Goal: Use online tool/utility: Utilize a website feature to perform a specific function

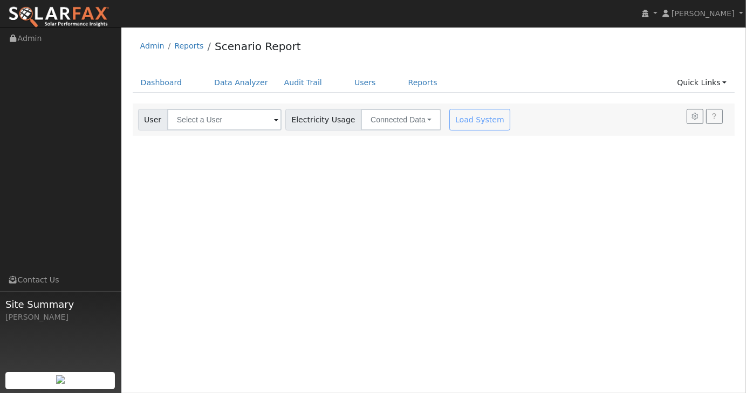
click at [216, 119] on input "text" at bounding box center [224, 120] width 114 height 22
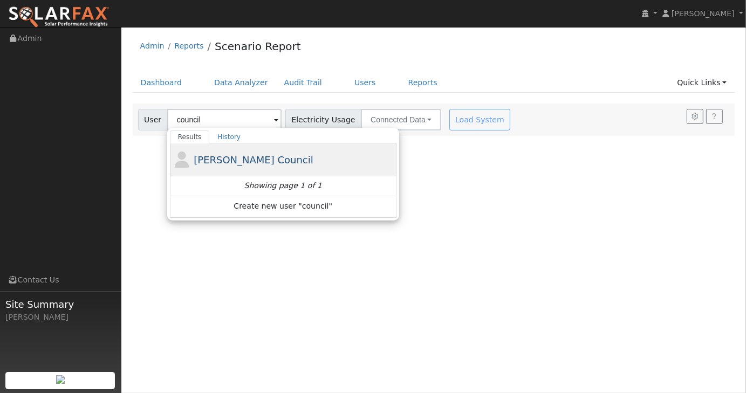
click at [255, 161] on span "[PERSON_NAME] Council" at bounding box center [254, 159] width 120 height 11
type input "[PERSON_NAME] Council"
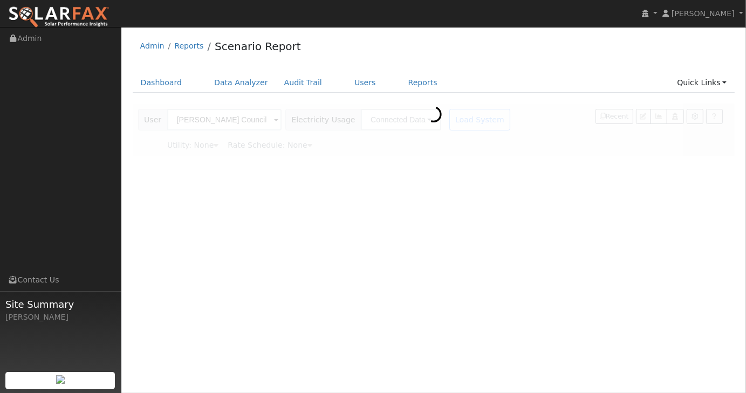
type input "Southern [US_STATE] Edison"
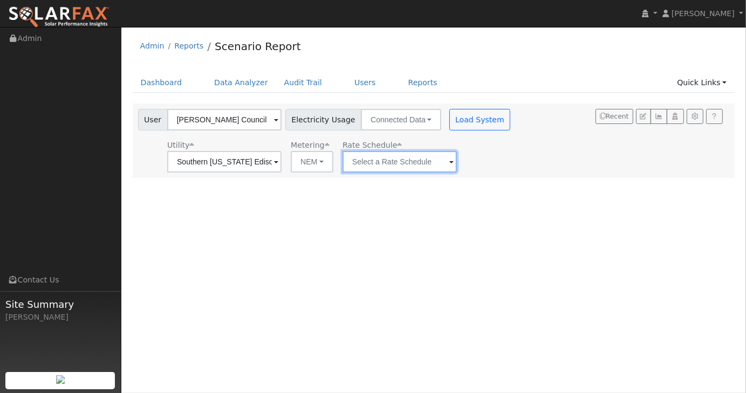
click at [282, 165] on input "text" at bounding box center [224, 162] width 114 height 22
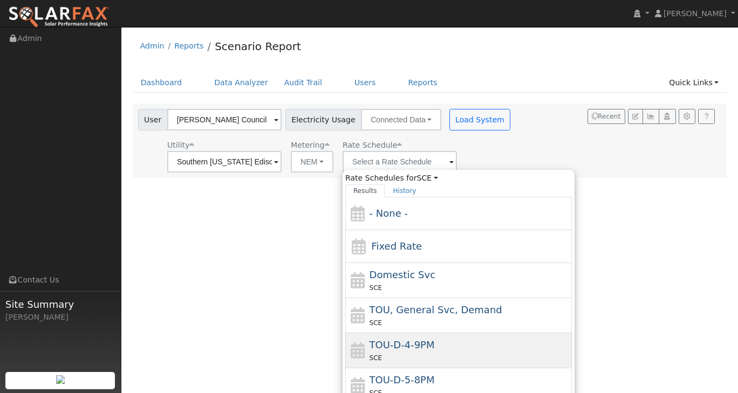
click at [397, 352] on div "SCE" at bounding box center [470, 357] width 200 height 11
type input "TOU-D-4-9PM"
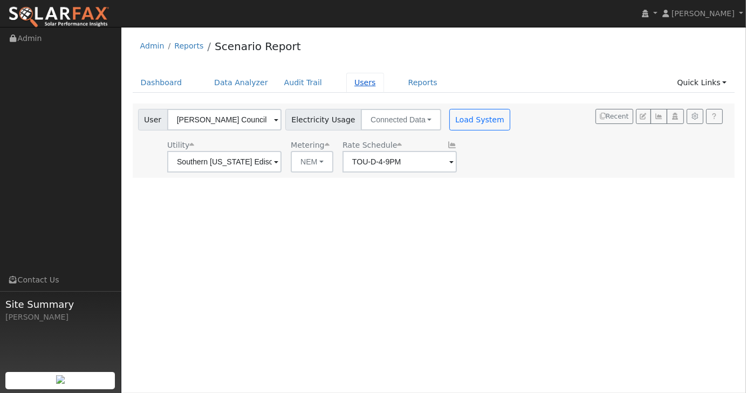
click at [354, 83] on link "Users" at bounding box center [366, 83] width 38 height 20
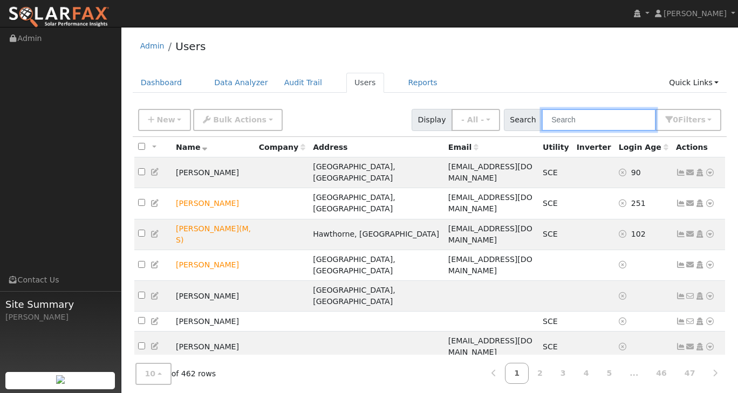
click at [617, 121] on input "text" at bounding box center [599, 120] width 114 height 22
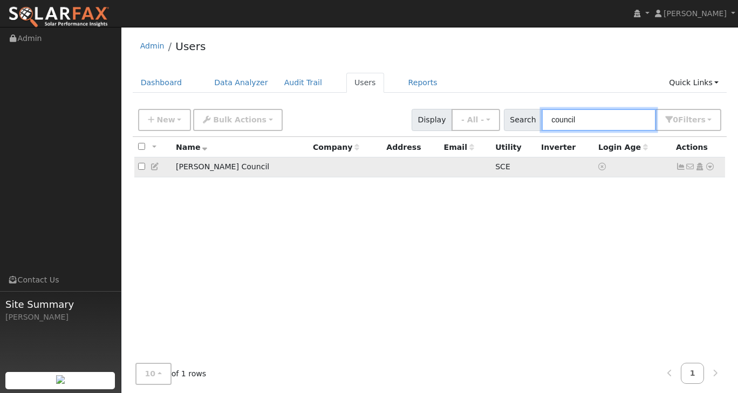
type input "council"
click at [227, 165] on td "[PERSON_NAME] Council" at bounding box center [240, 168] width 137 height 20
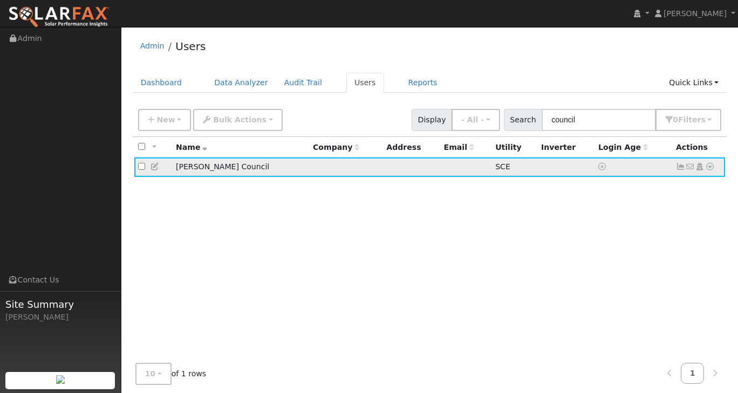
click at [156, 168] on icon at bounding box center [156, 167] width 10 height 8
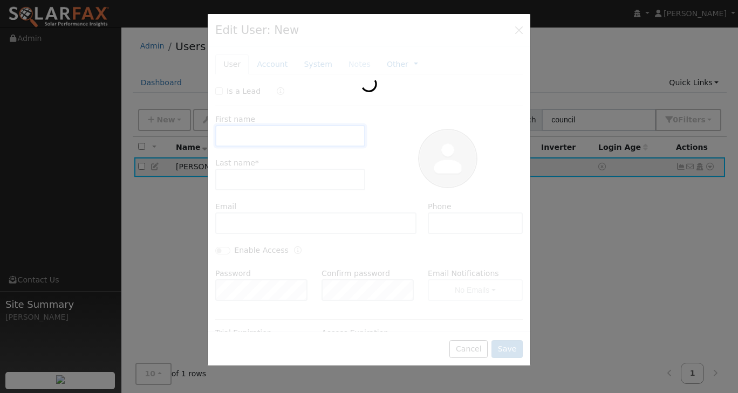
type input "Joseph"
type input "Council"
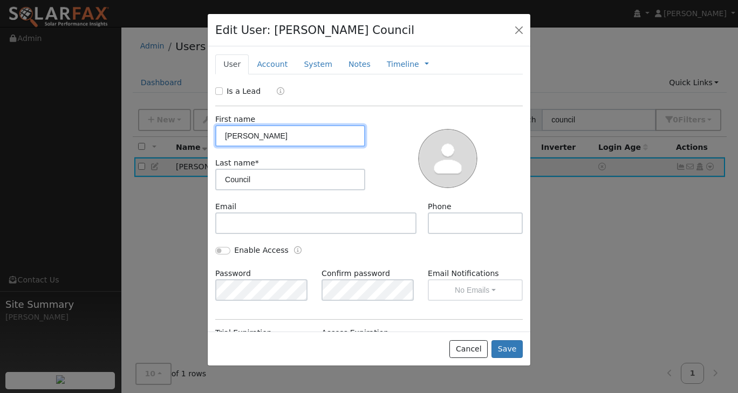
type input "SCE"
click at [304, 69] on link "System" at bounding box center [318, 65] width 45 height 20
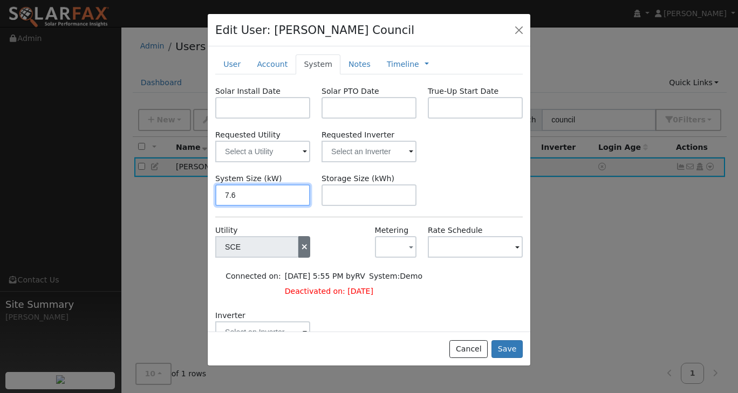
type input "7.6"
click at [303, 249] on icon "button" at bounding box center [305, 247] width 10 height 8
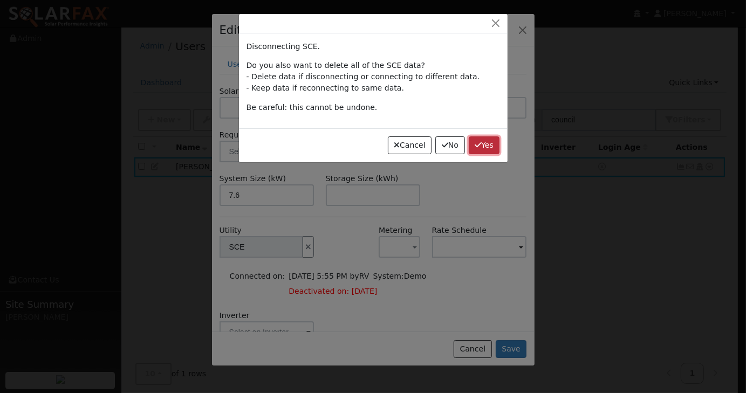
click at [486, 140] on button "Yes" at bounding box center [484, 146] width 31 height 18
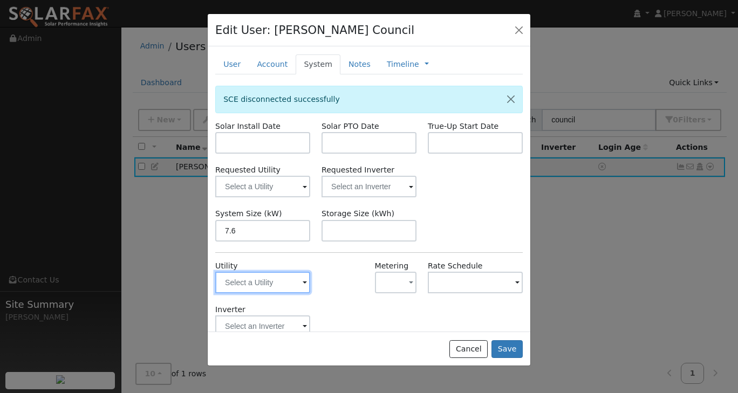
click at [274, 282] on input "text" at bounding box center [262, 283] width 95 height 22
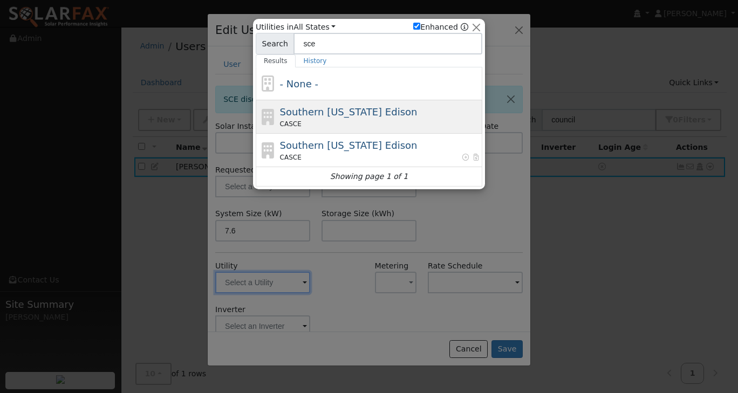
type input "sce"
click at [309, 118] on div "Southern California Edison CA SCE" at bounding box center [380, 117] width 200 height 24
type input "SCE"
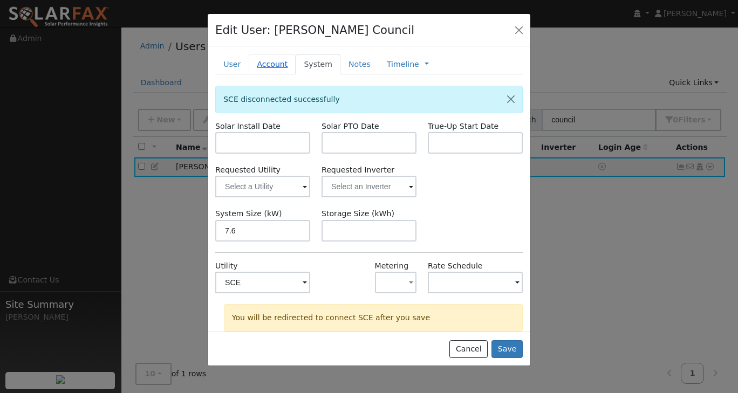
click at [269, 65] on link "Account" at bounding box center [272, 65] width 47 height 20
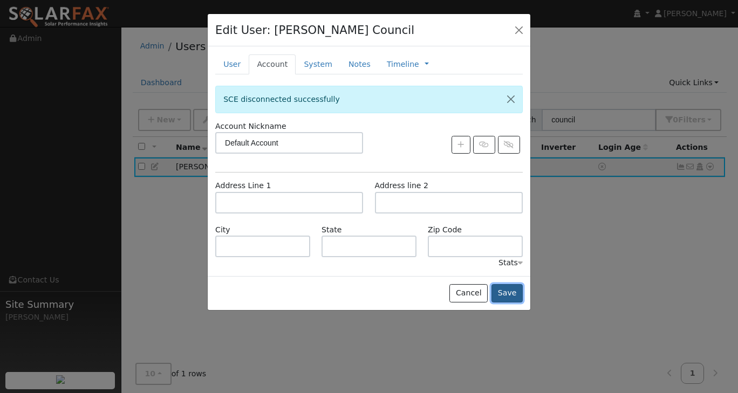
click at [508, 296] on button "Save" at bounding box center [507, 293] width 31 height 18
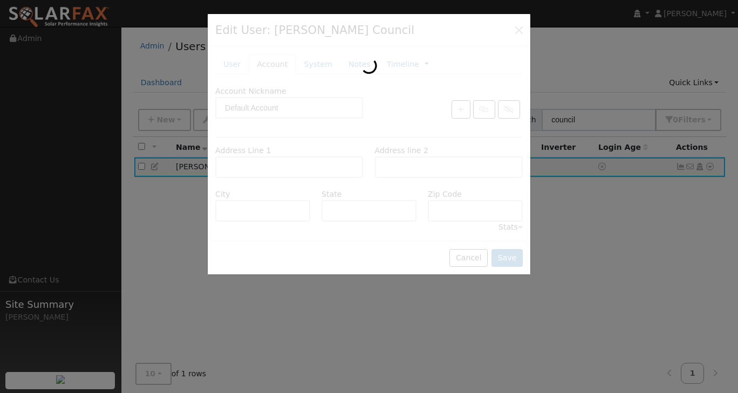
click at [536, 315] on div at bounding box center [369, 196] width 738 height 393
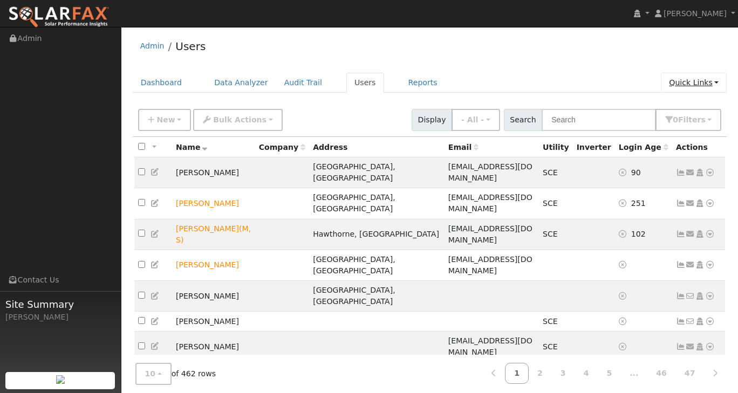
click at [717, 84] on link "Quick Links" at bounding box center [694, 83] width 66 height 20
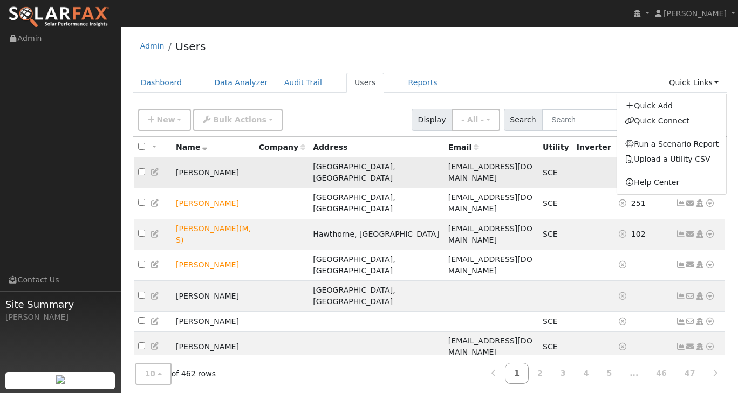
click at [687, 160] on link "Upload a Utility CSV" at bounding box center [668, 159] width 86 height 9
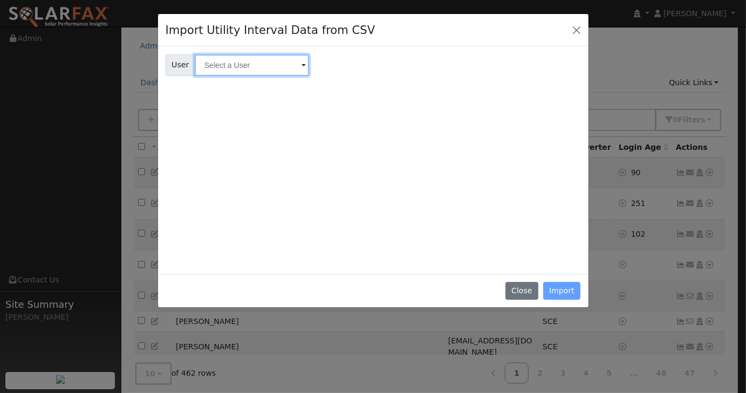
click at [270, 66] on input "text" at bounding box center [252, 66] width 114 height 22
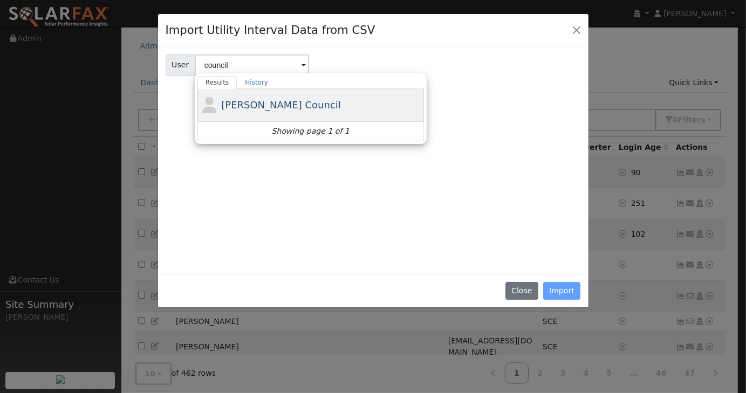
click at [271, 99] on span "[PERSON_NAME] Council" at bounding box center [281, 104] width 120 height 11
type input "[PERSON_NAME] Council"
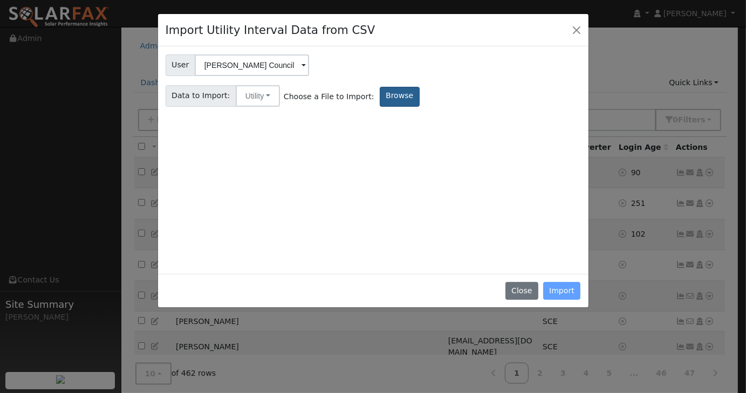
click at [380, 101] on label "Browse" at bounding box center [400, 97] width 40 height 20
click at [0, 0] on input "Browse" at bounding box center [0, 0] width 0 height 0
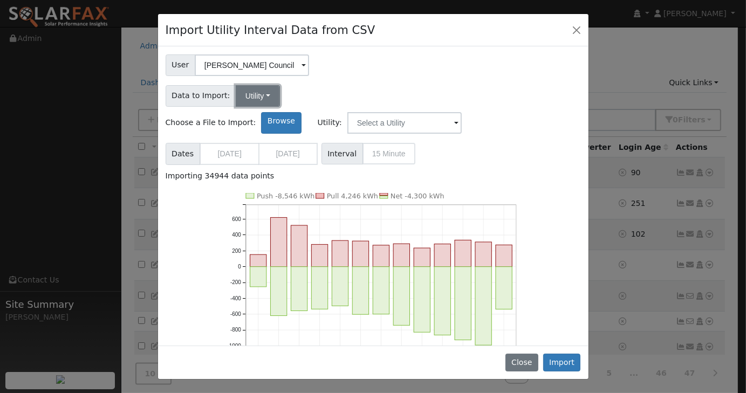
click at [264, 93] on button "Utility" at bounding box center [258, 96] width 44 height 22
click at [258, 94] on button "Utility" at bounding box center [258, 96] width 44 height 22
click at [376, 66] on div "User User Joseph Council Account Default Account Default Account Primary Account" at bounding box center [373, 63] width 419 height 25
click at [462, 112] on input "text" at bounding box center [405, 123] width 114 height 22
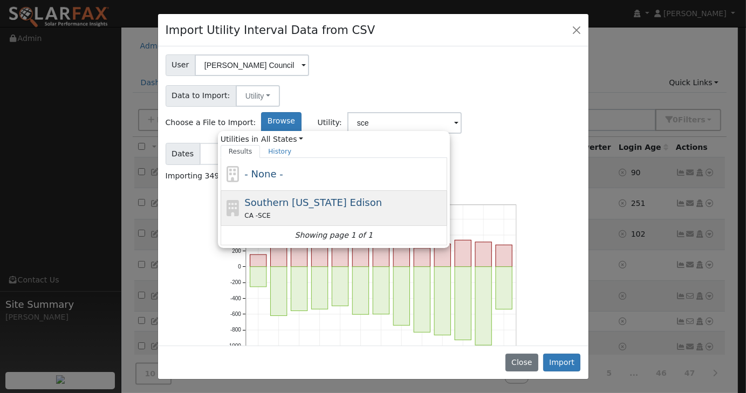
click at [382, 197] on span "Southern California Edison" at bounding box center [314, 202] width 138 height 11
type input "Southern California Edison"
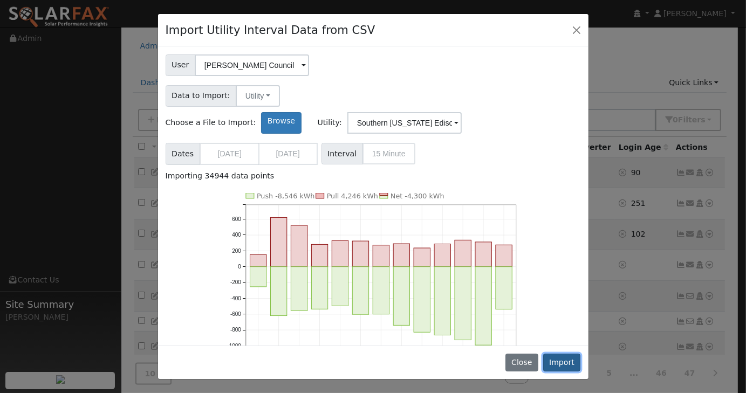
click at [557, 366] on button "Import" at bounding box center [563, 363] width 38 height 18
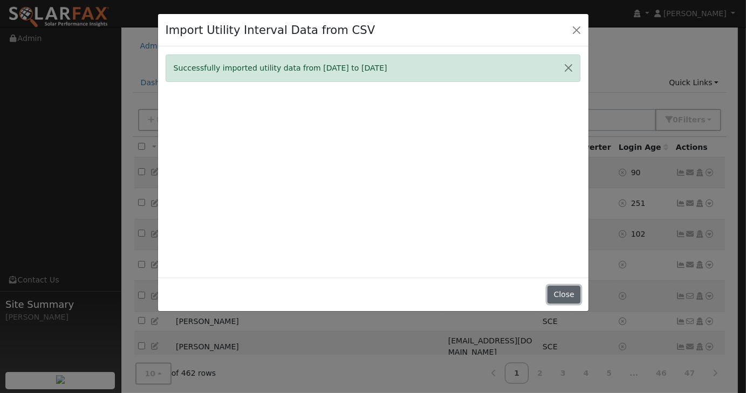
click at [573, 295] on button "Close" at bounding box center [564, 295] width 33 height 18
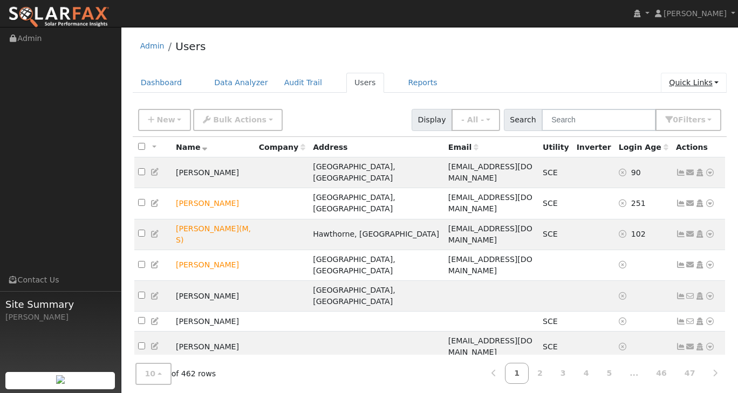
click at [716, 84] on link "Quick Links" at bounding box center [694, 83] width 66 height 20
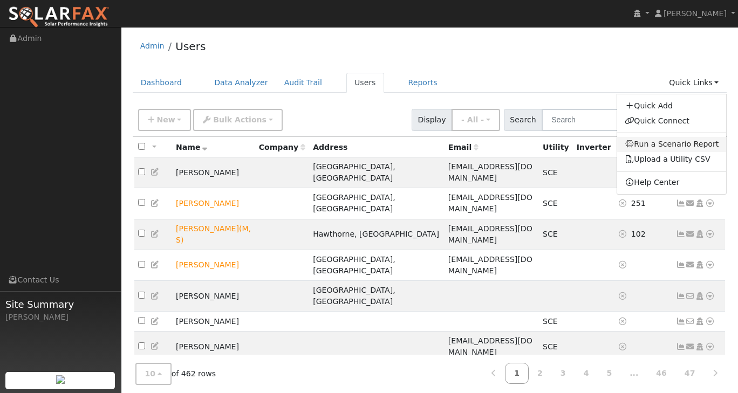
click at [694, 142] on link "Run a Scenario Report" at bounding box center [672, 144] width 110 height 15
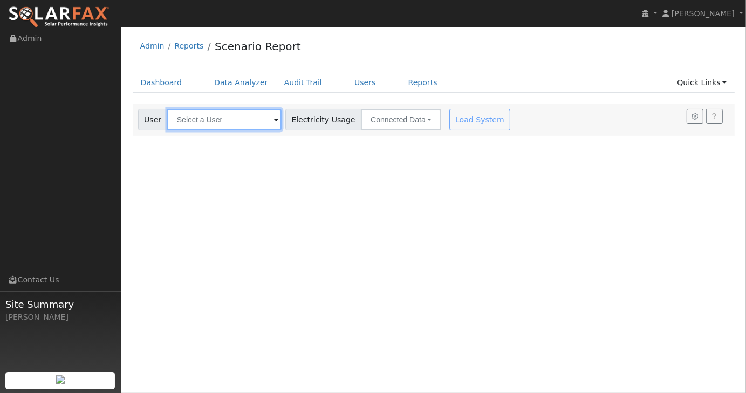
click at [268, 123] on input "text" at bounding box center [224, 120] width 114 height 22
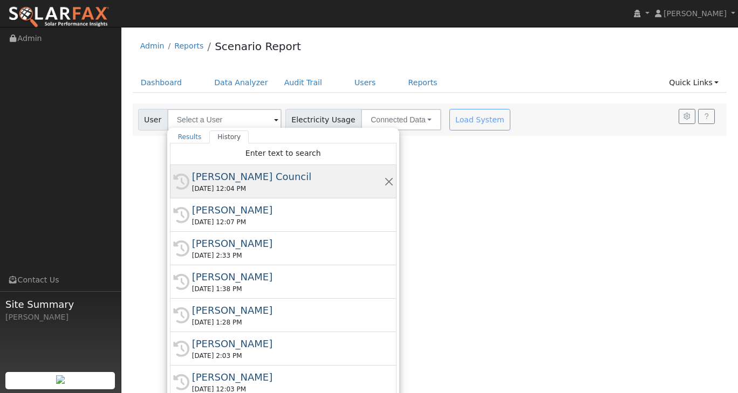
click at [249, 183] on div "[PERSON_NAME] Council" at bounding box center [288, 176] width 192 height 15
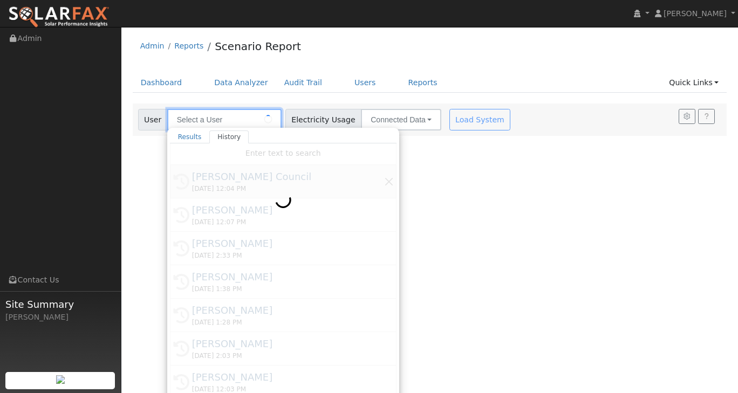
type input "[PERSON_NAME] Council"
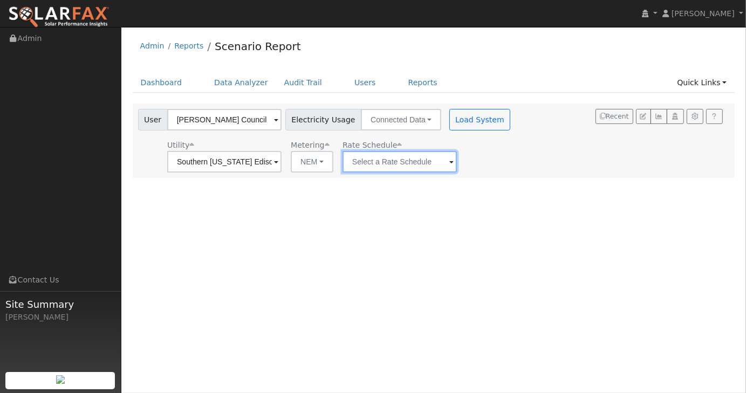
click at [282, 166] on input "text" at bounding box center [224, 162] width 114 height 22
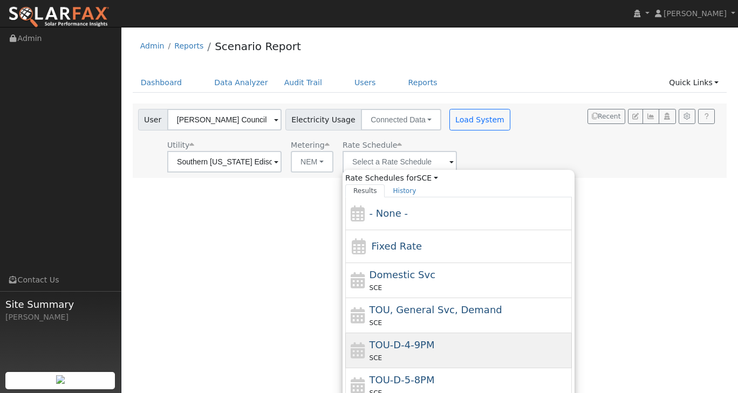
click at [368, 369] on div "TOU-D-4-9PM SCE" at bounding box center [458, 386] width 227 height 35
type input "TOU-D-4-9PM"
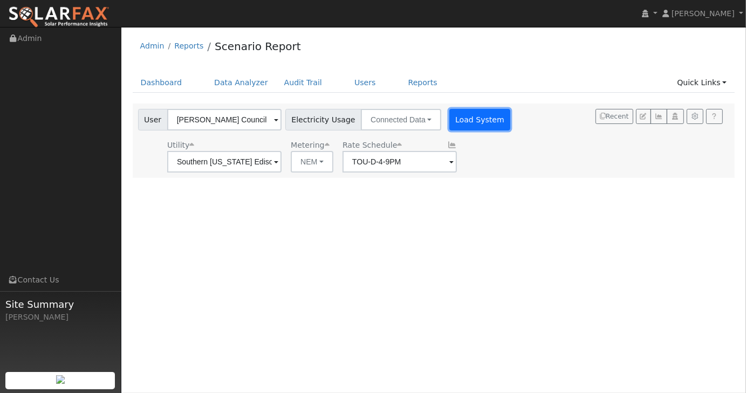
click at [456, 125] on button "Load System" at bounding box center [481, 120] width 62 height 22
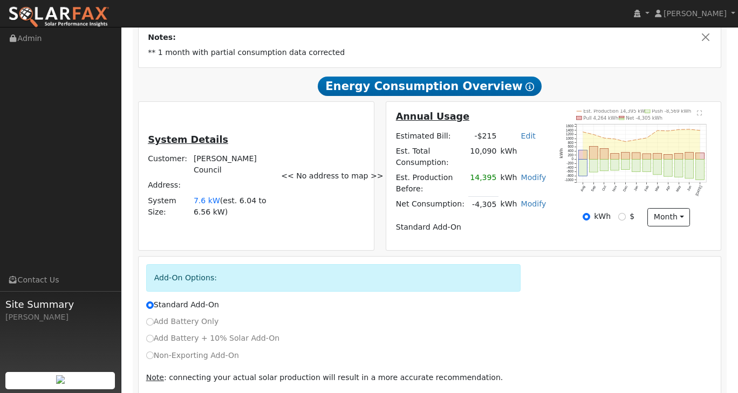
scroll to position [216, 0]
click at [486, 170] on td "14,395" at bounding box center [484, 183] width 30 height 26
click at [527, 173] on link "Modify" at bounding box center [533, 177] width 25 height 9
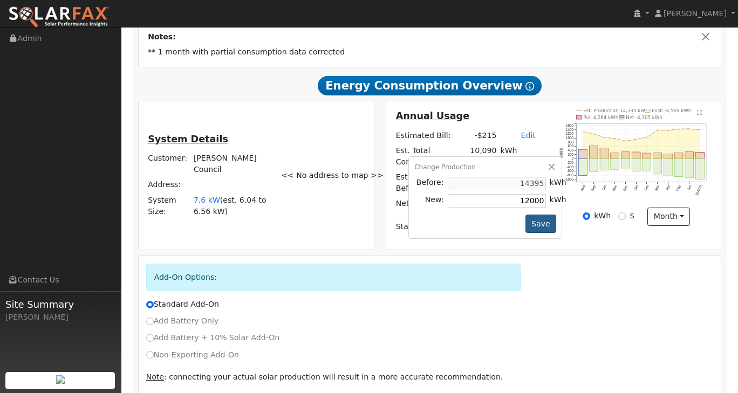
type input "12000"
click at [548, 215] on button "Save" at bounding box center [541, 224] width 31 height 18
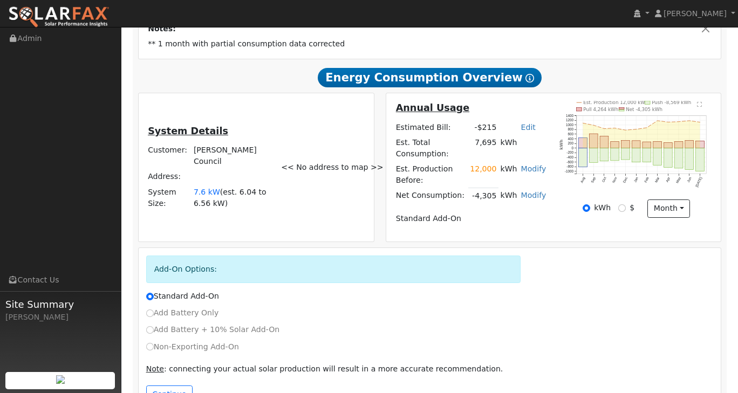
scroll to position [232, 0]
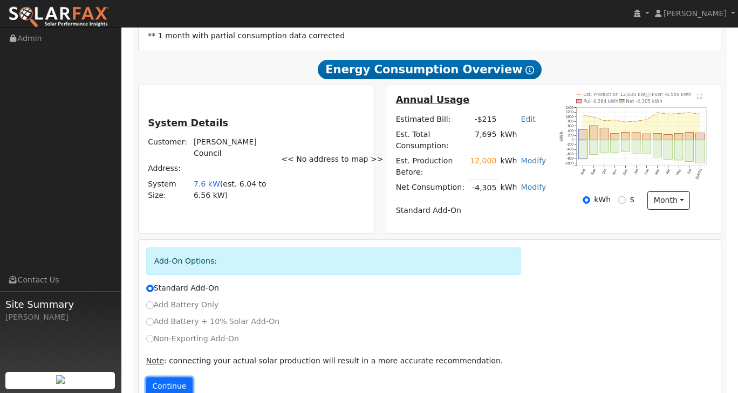
click at [181, 378] on button "Continue" at bounding box center [169, 387] width 46 height 18
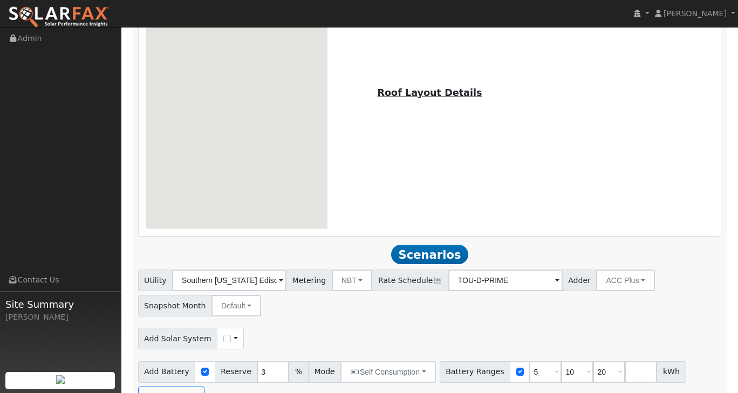
scroll to position [682, 0]
click at [529, 361] on input "5" at bounding box center [545, 372] width 32 height 22
type input "10"
type input "20"
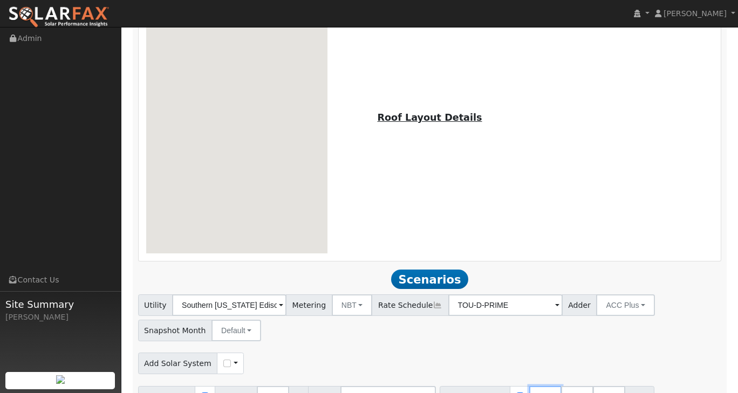
type input "20"
type input "27"
click at [561, 349] on div "Add Solar System Use CSV Data" at bounding box center [430, 361] width 588 height 25
click at [640, 386] on button "Run Scenarios" at bounding box center [660, 397] width 66 height 22
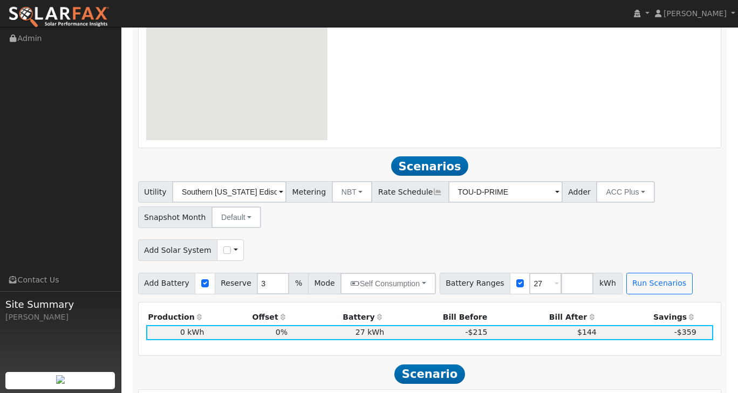
scroll to position [760, 0]
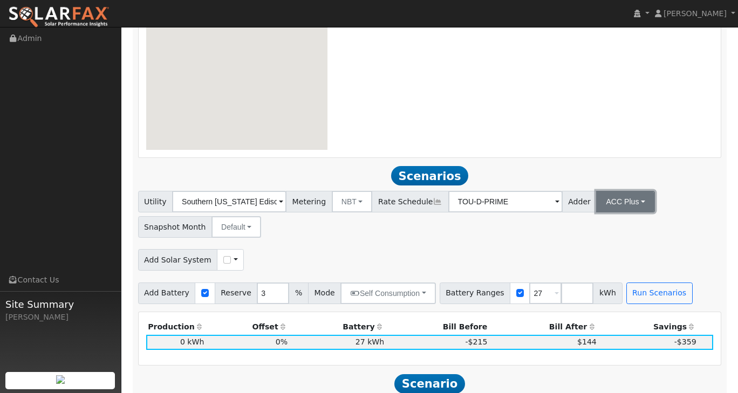
click at [632, 191] on button "ACC Plus" at bounding box center [625, 202] width 59 height 22
click at [627, 218] on link "- None -" at bounding box center [617, 225] width 75 height 15
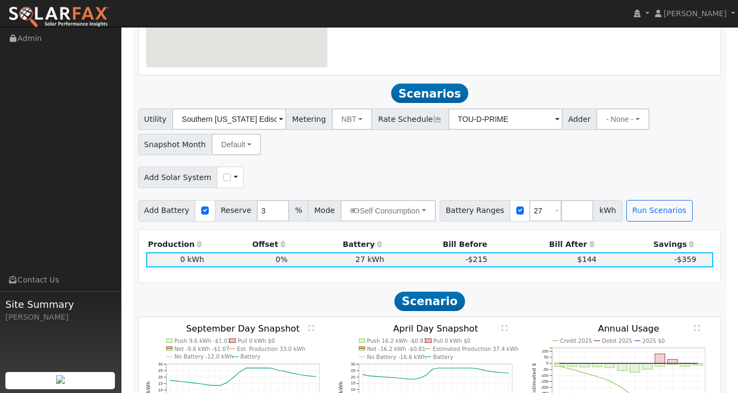
scroll to position [814, 0]
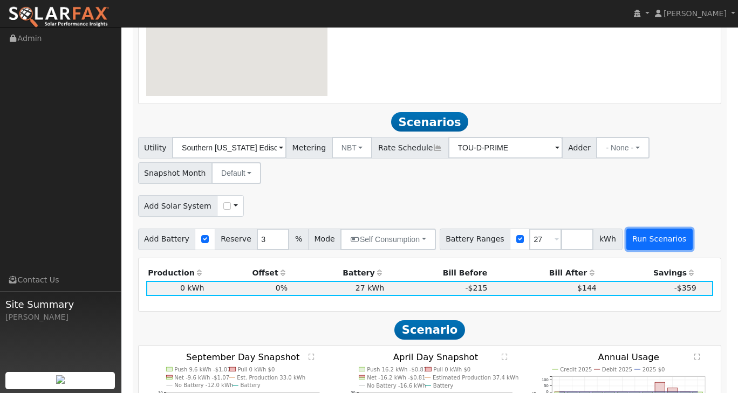
click at [635, 229] on button "Run Scenarios" at bounding box center [660, 240] width 66 height 22
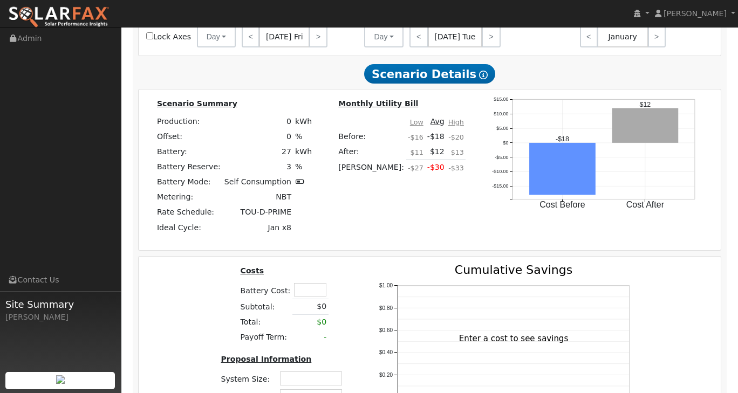
scroll to position [1383, 0]
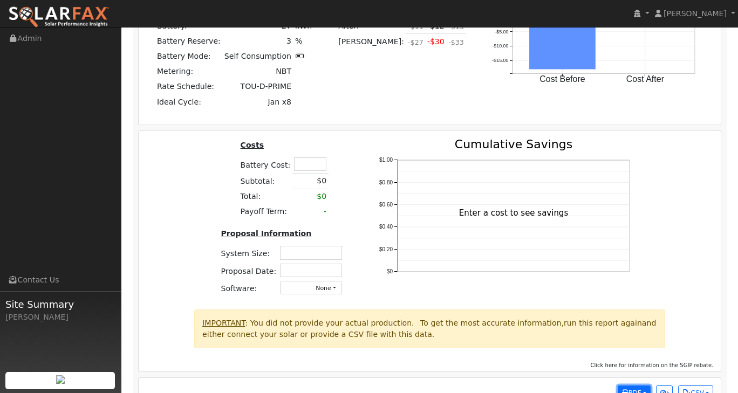
click at [647, 386] on button "PDF" at bounding box center [634, 393] width 33 height 15
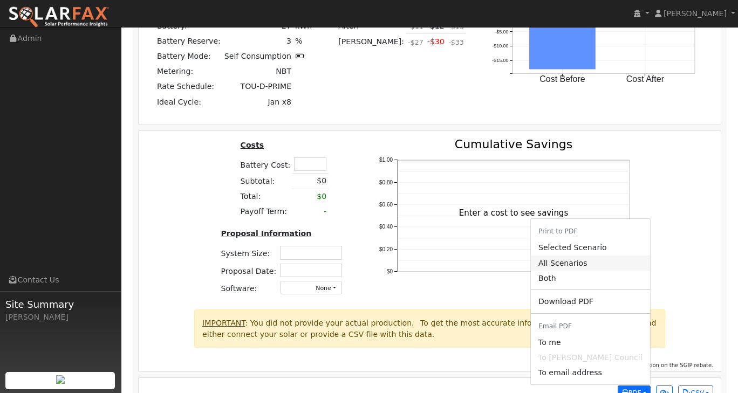
click at [599, 256] on link "All Scenarios" at bounding box center [590, 263] width 119 height 15
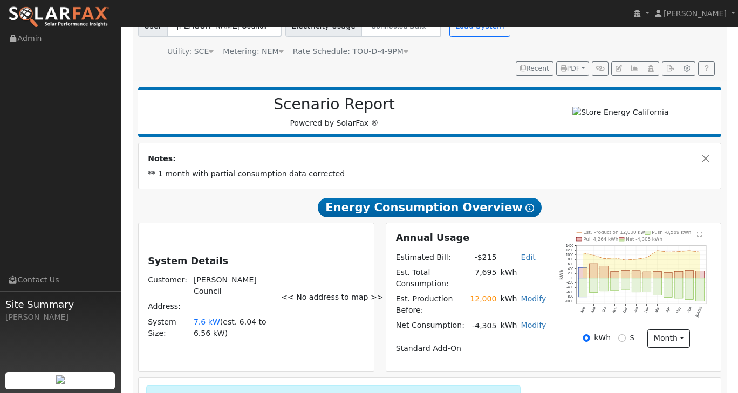
scroll to position [0, 0]
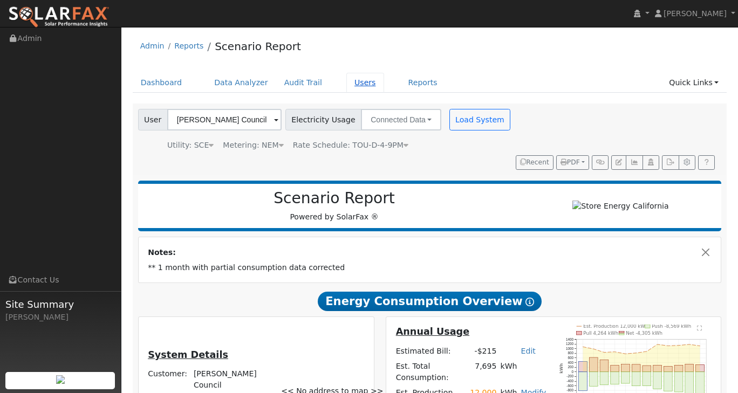
click at [350, 82] on link "Users" at bounding box center [366, 83] width 38 height 20
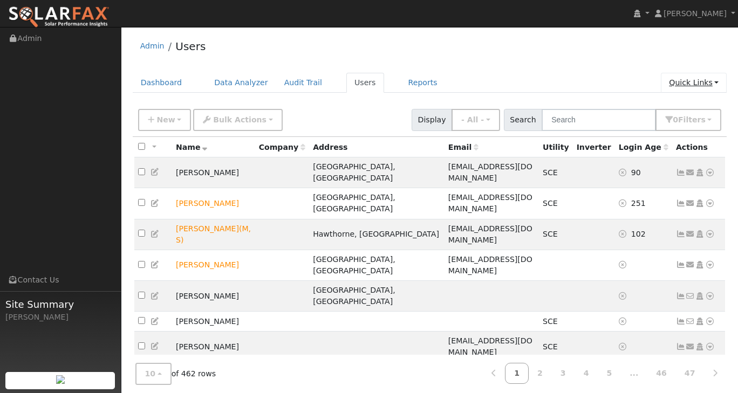
click at [717, 84] on link "Quick Links" at bounding box center [694, 83] width 66 height 20
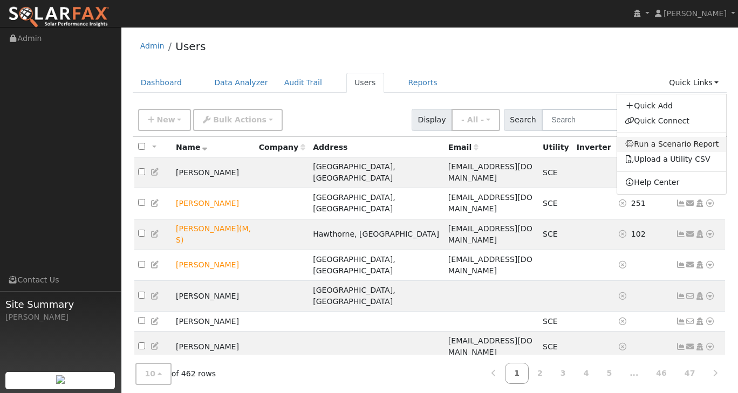
click at [694, 143] on link "Run a Scenario Report" at bounding box center [672, 144] width 110 height 15
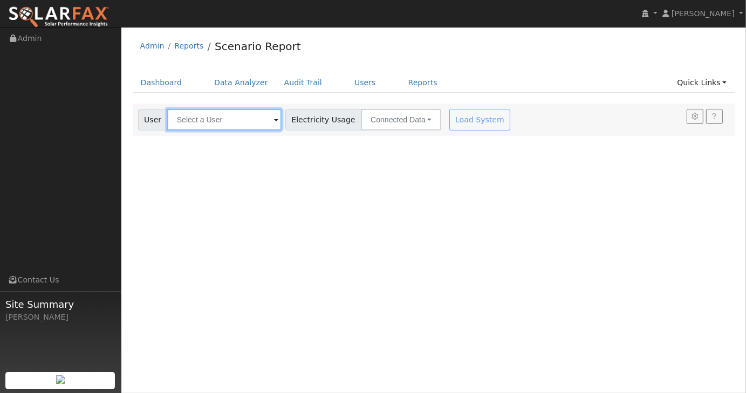
click at [239, 125] on input "text" at bounding box center [224, 120] width 114 height 22
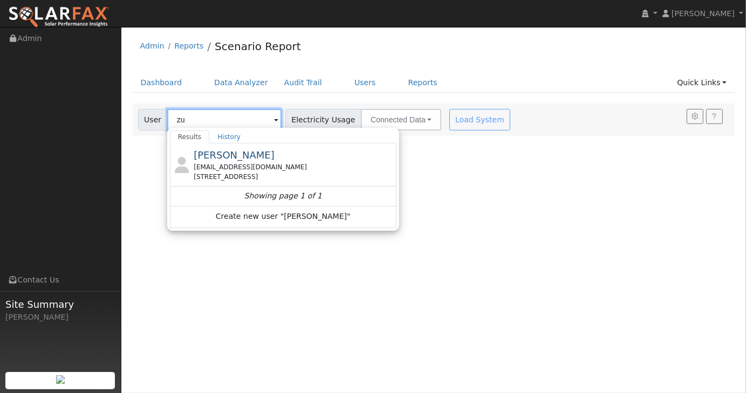
type input "z"
